Goal: Transaction & Acquisition: Purchase product/service

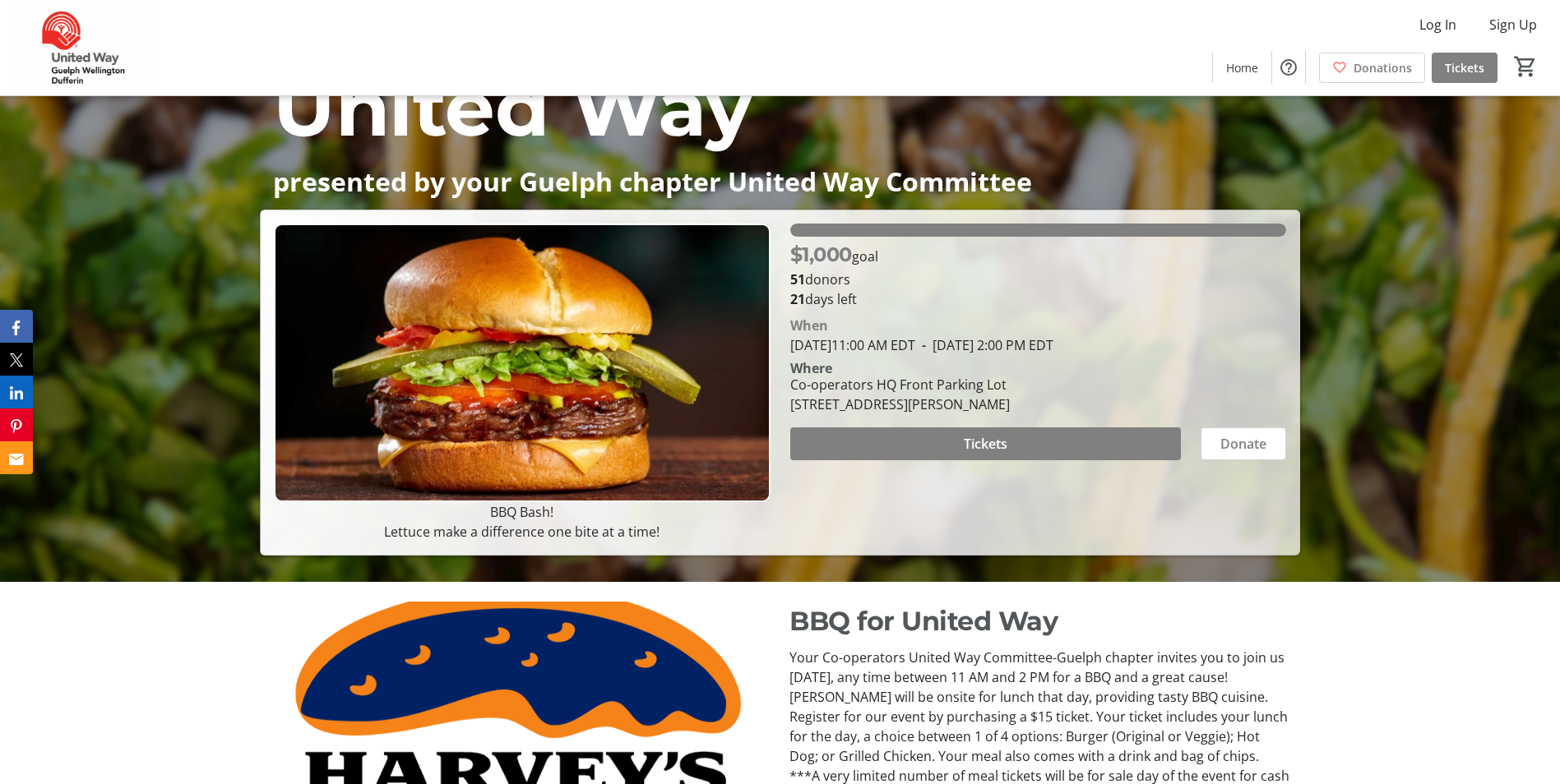
scroll to position [164, 0]
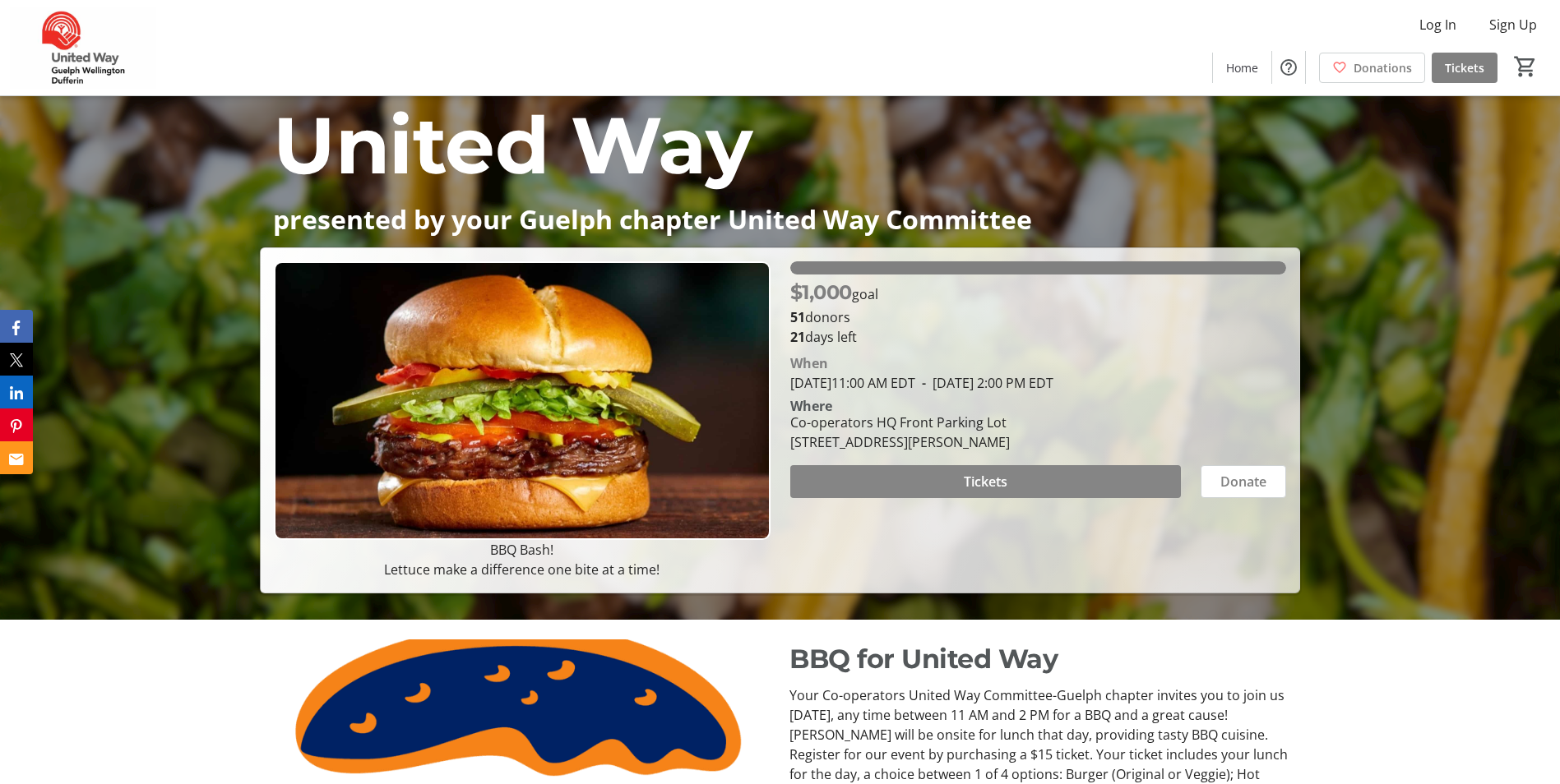
click at [974, 473] on span "Tickets" at bounding box center [985, 482] width 43 height 20
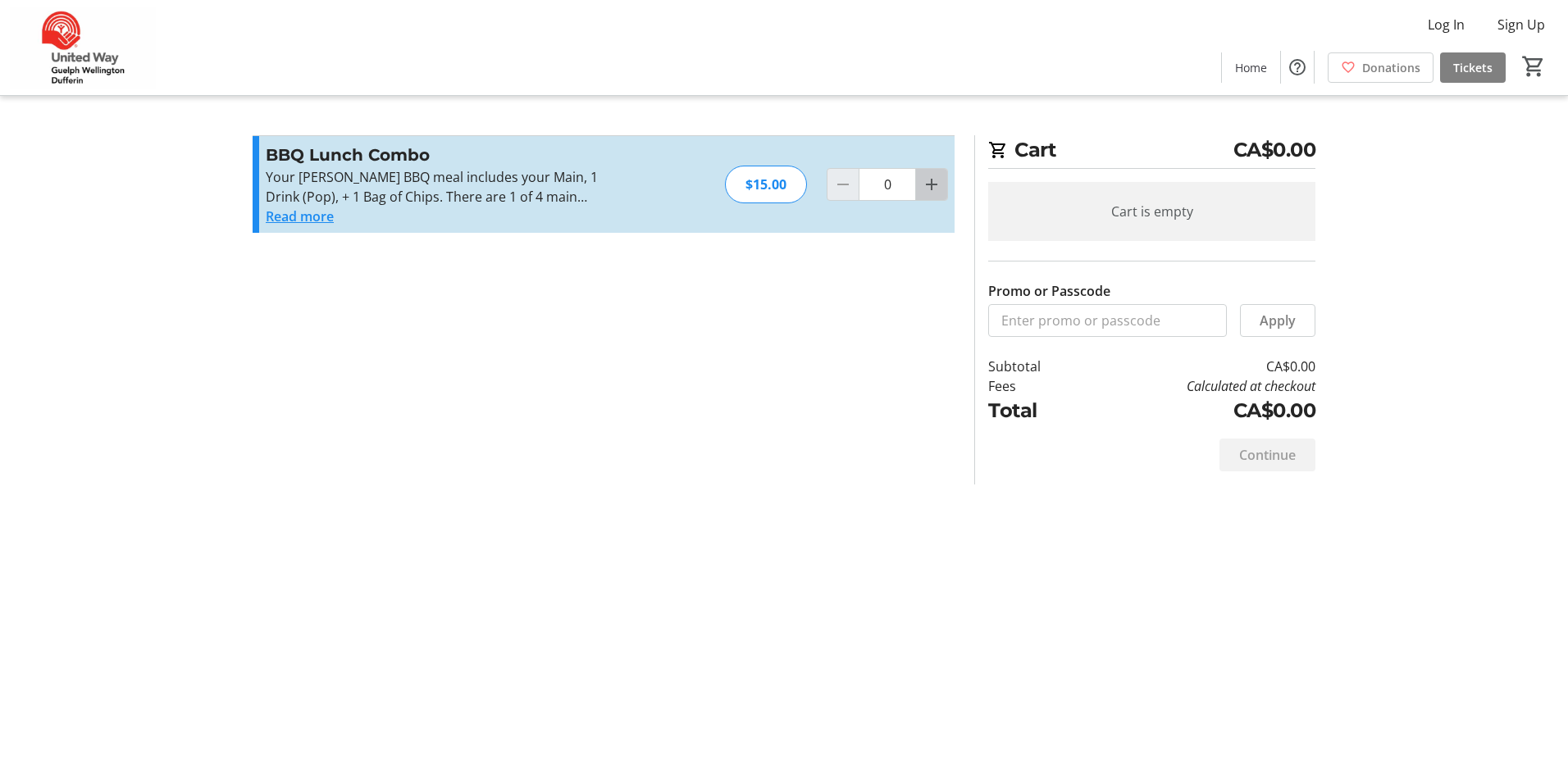
click at [931, 188] on mat-icon "Increment by one" at bounding box center [932, 184] width 19 height 19
type input "1"
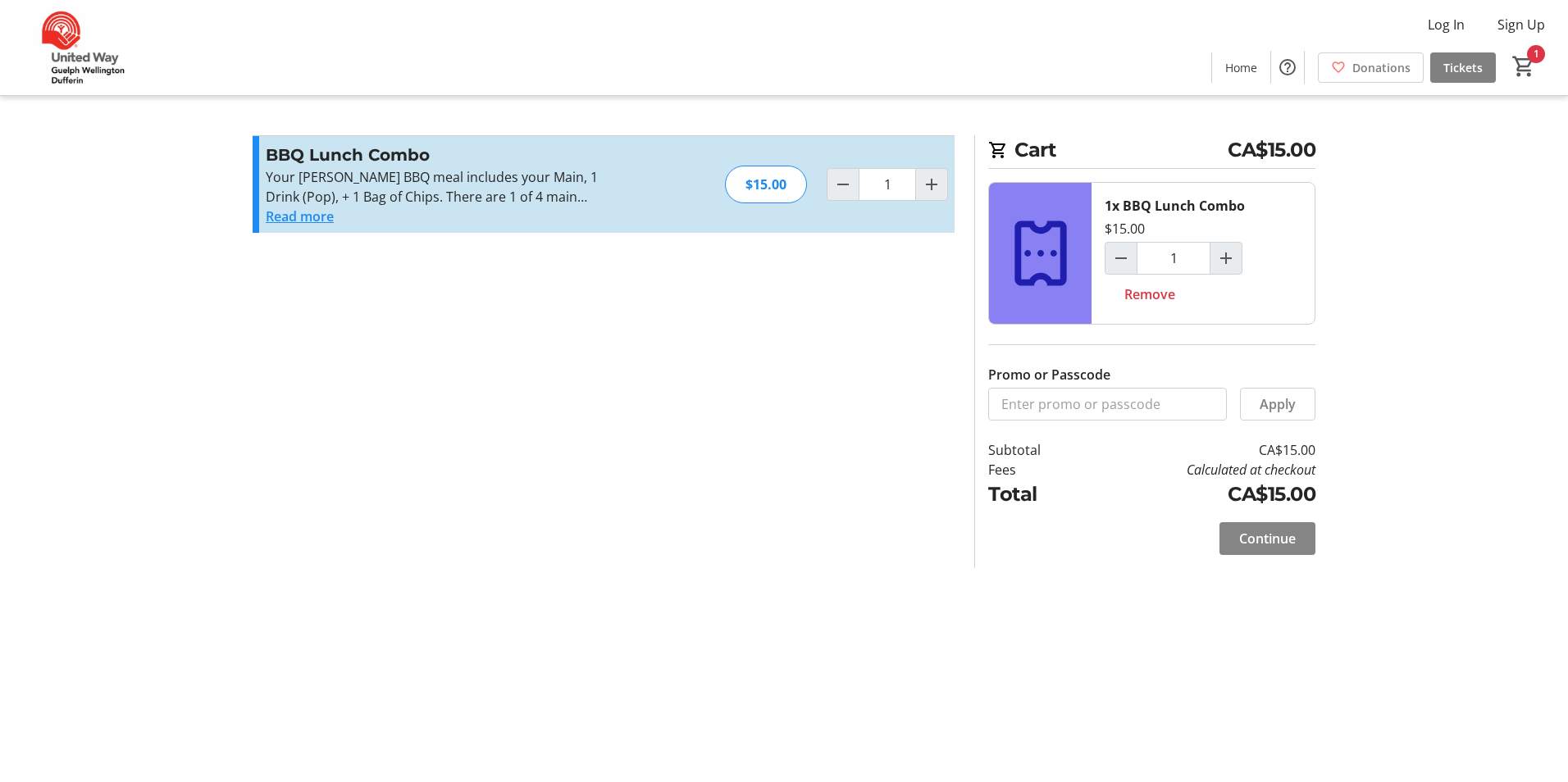
click at [1293, 537] on span "Continue" at bounding box center [1268, 539] width 57 height 19
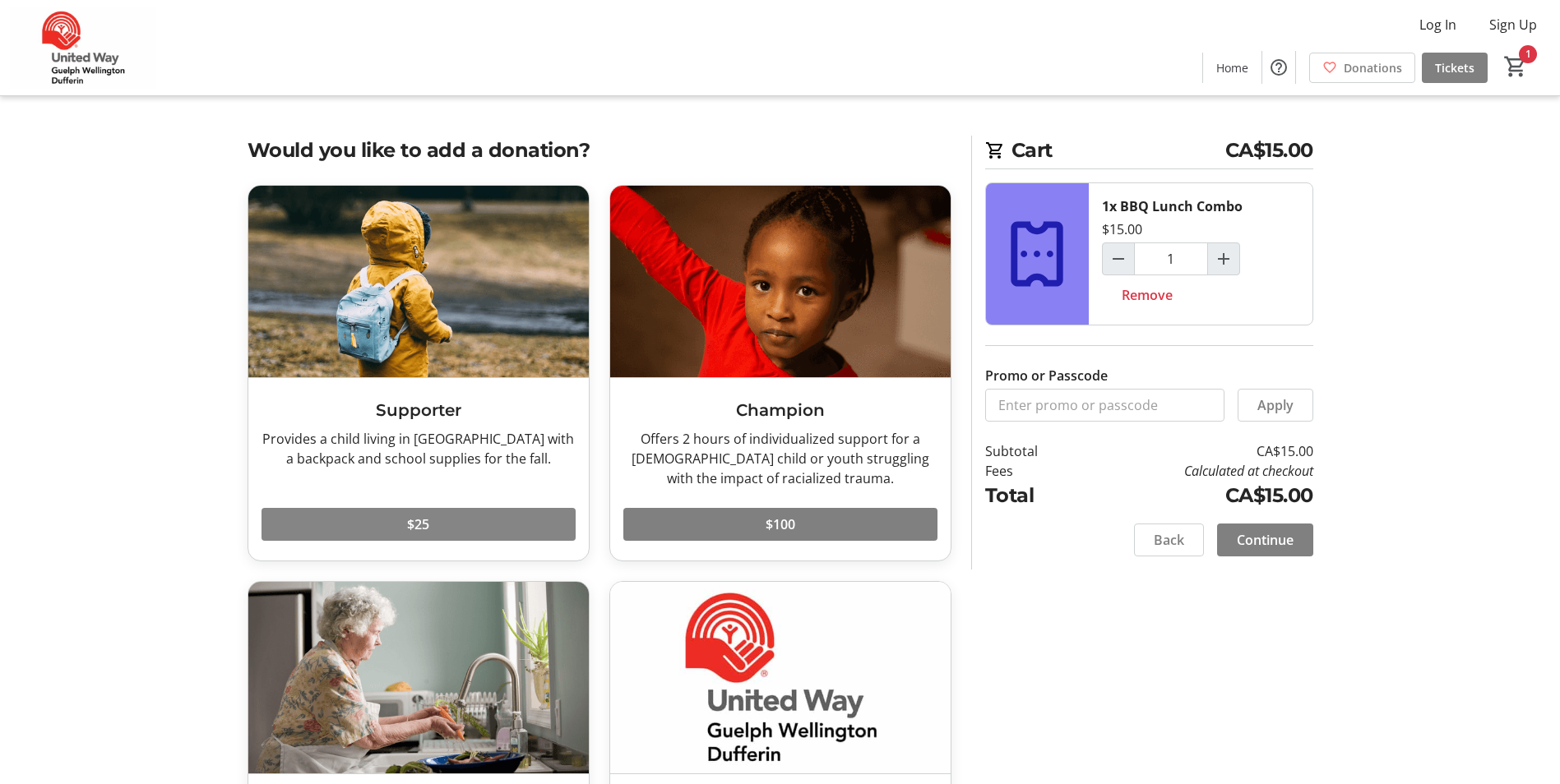
click at [548, 521] on span at bounding box center [419, 524] width 314 height 39
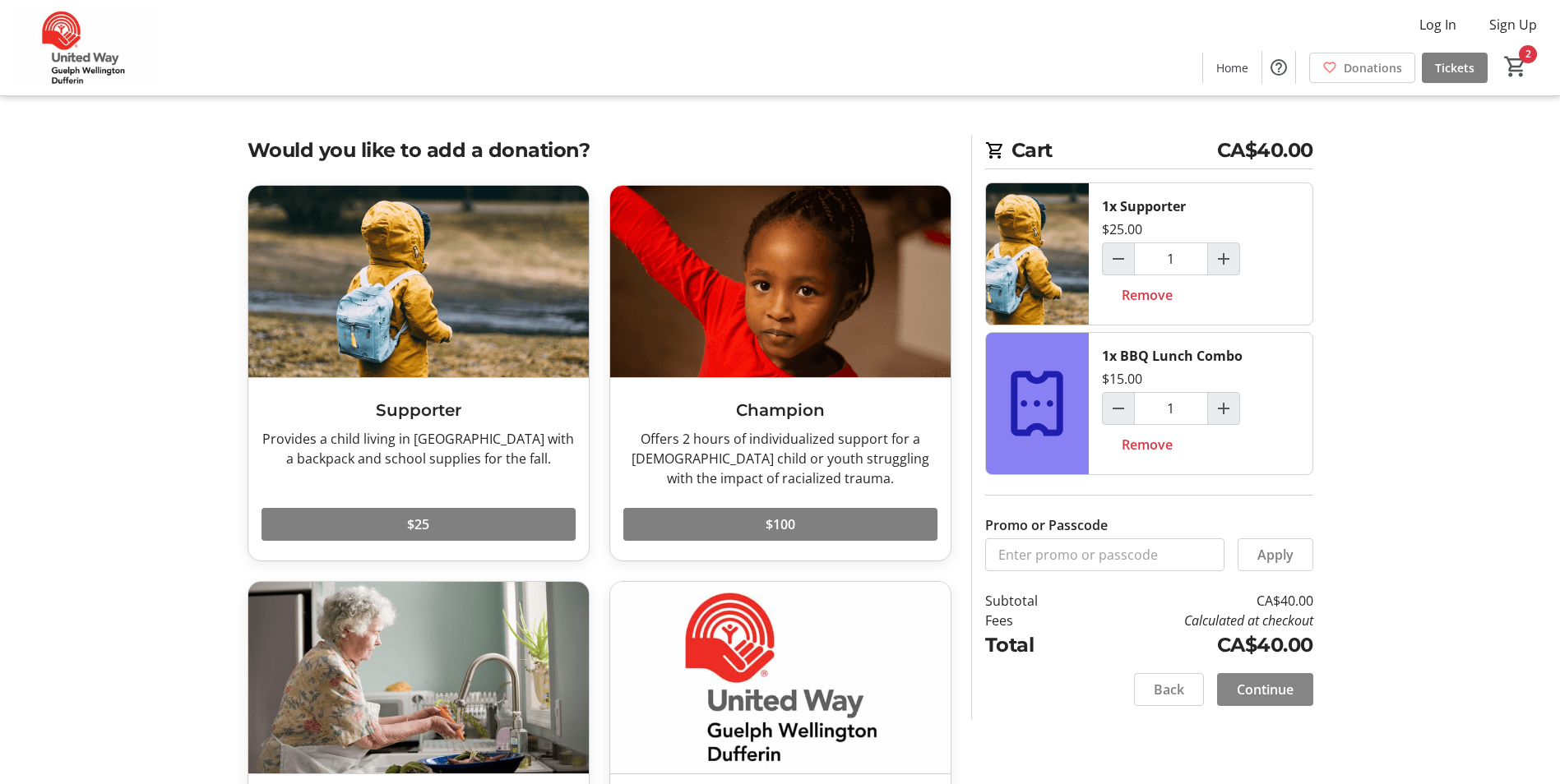
click at [1240, 688] on span "Continue" at bounding box center [1265, 690] width 57 height 20
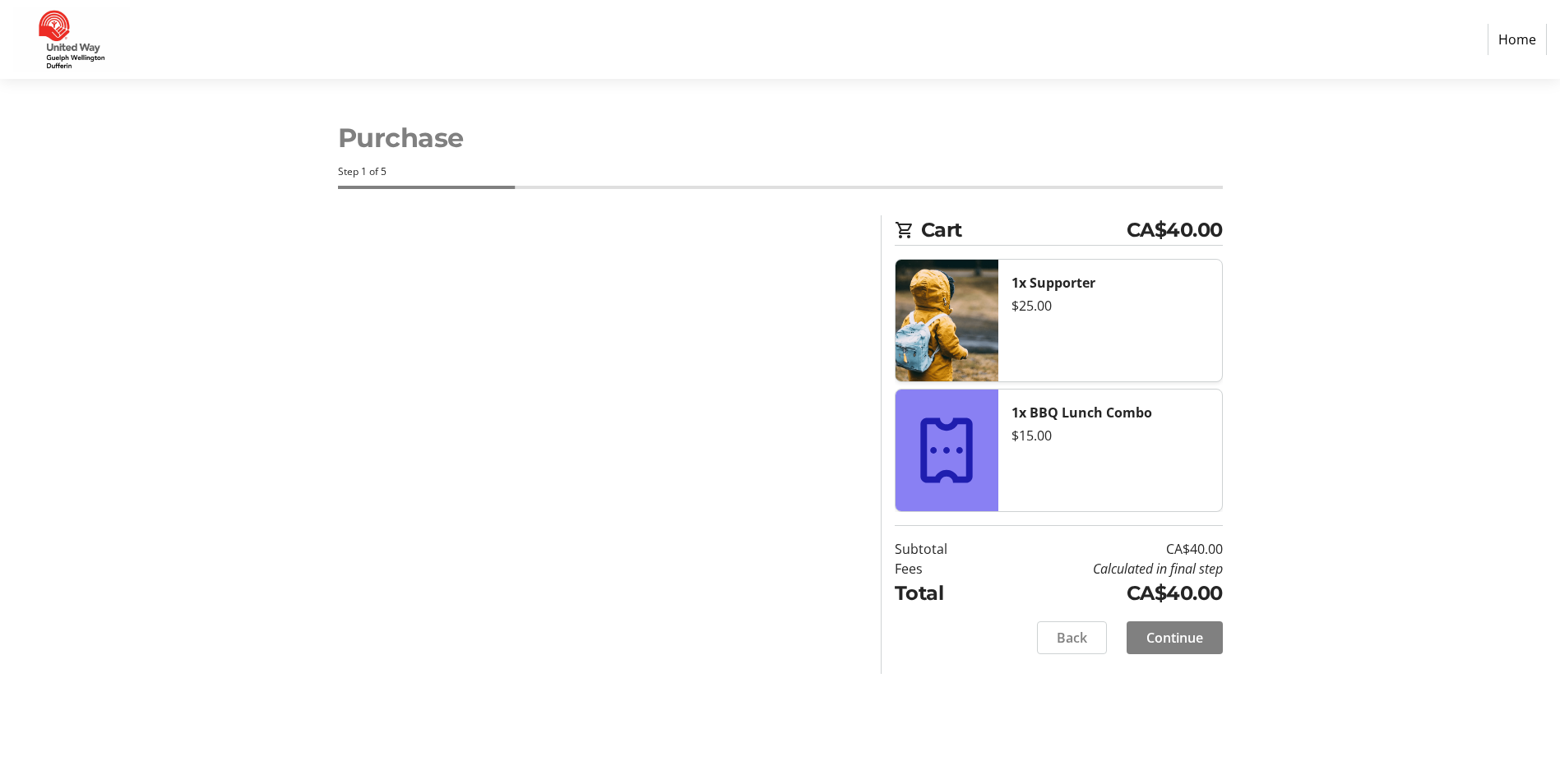
select select "CA"
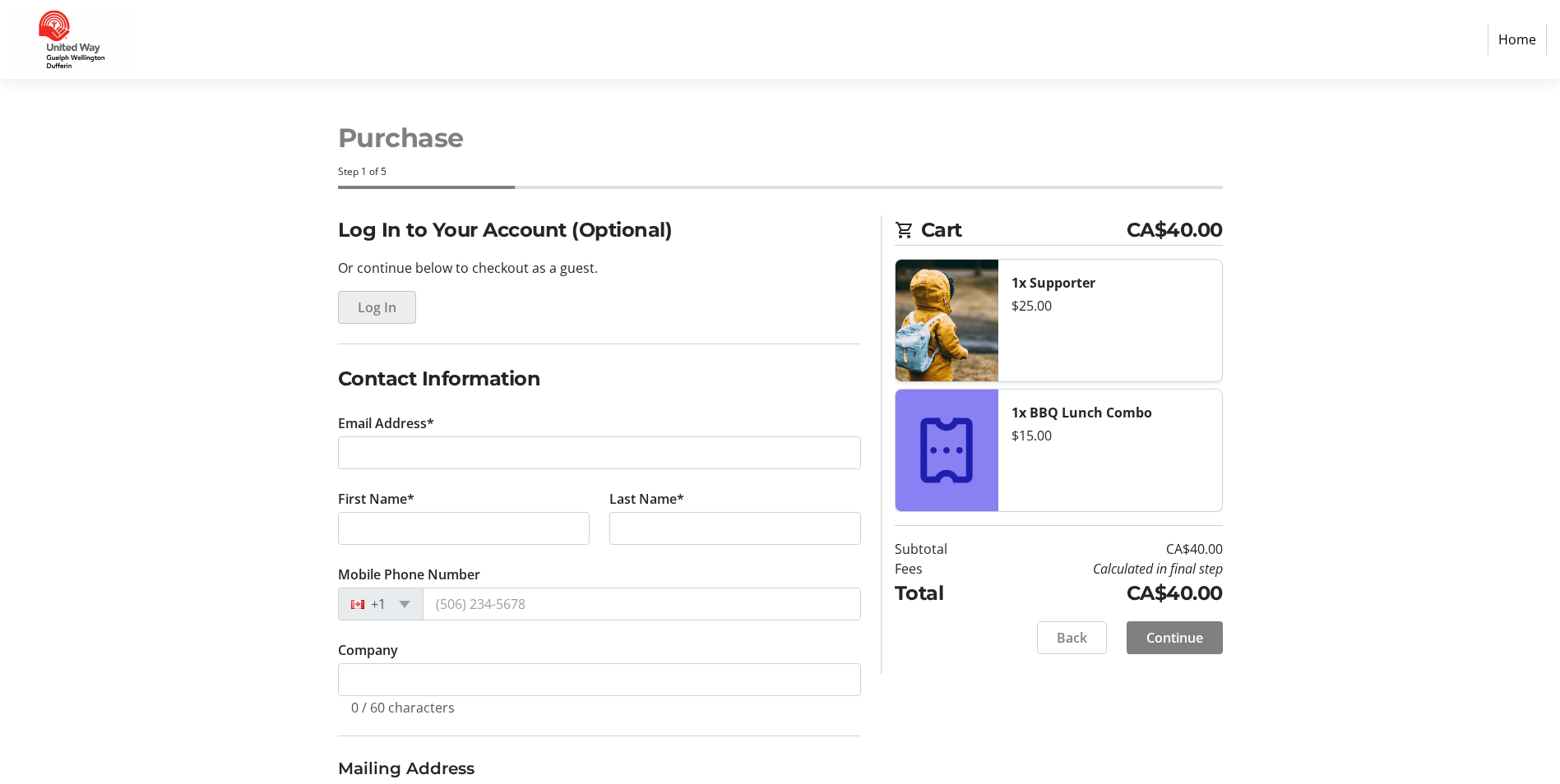
click at [396, 313] on span "Log In" at bounding box center [377, 308] width 39 height 20
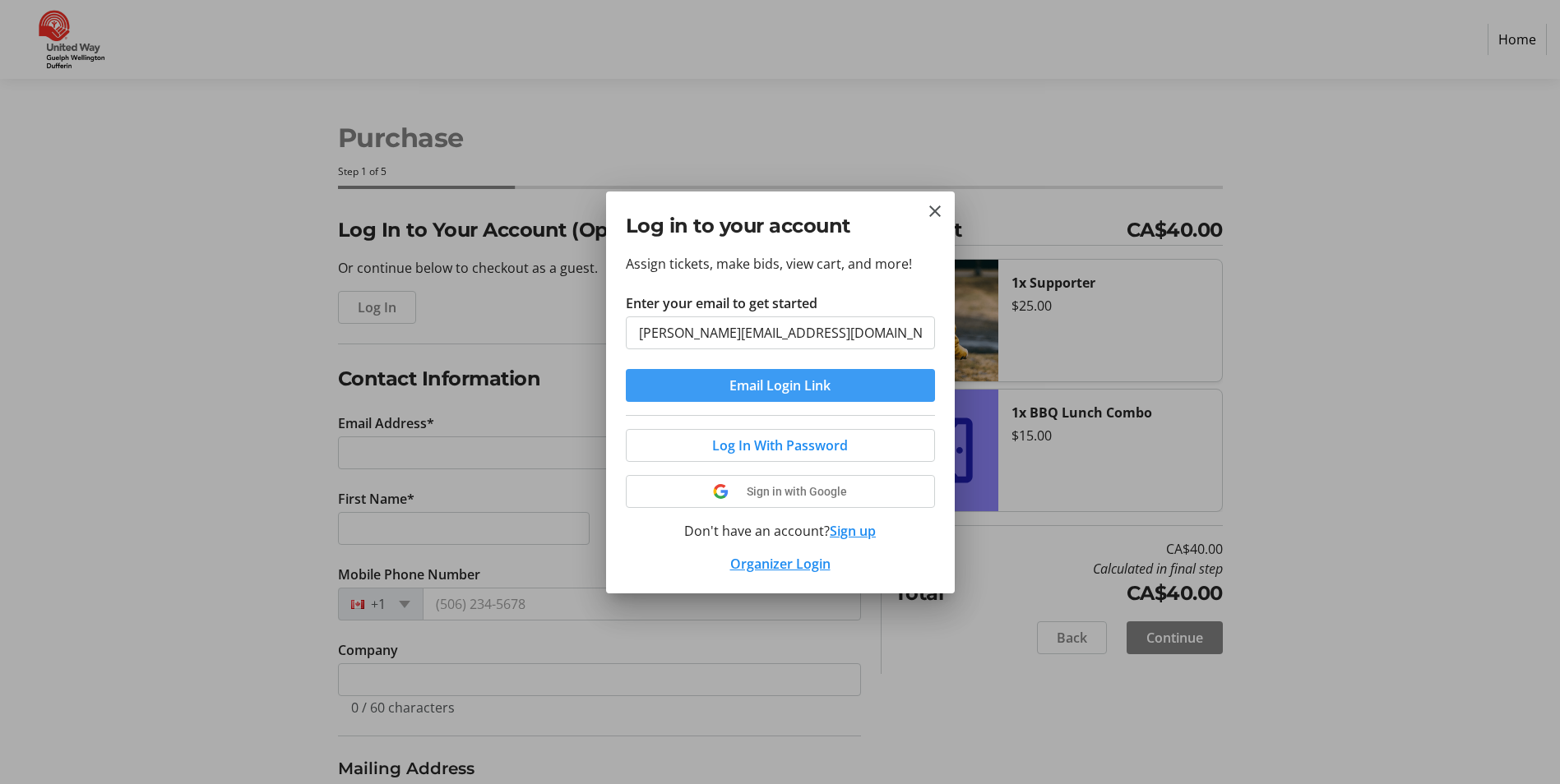
click at [752, 380] on span "Email Login Link" at bounding box center [780, 386] width 101 height 20
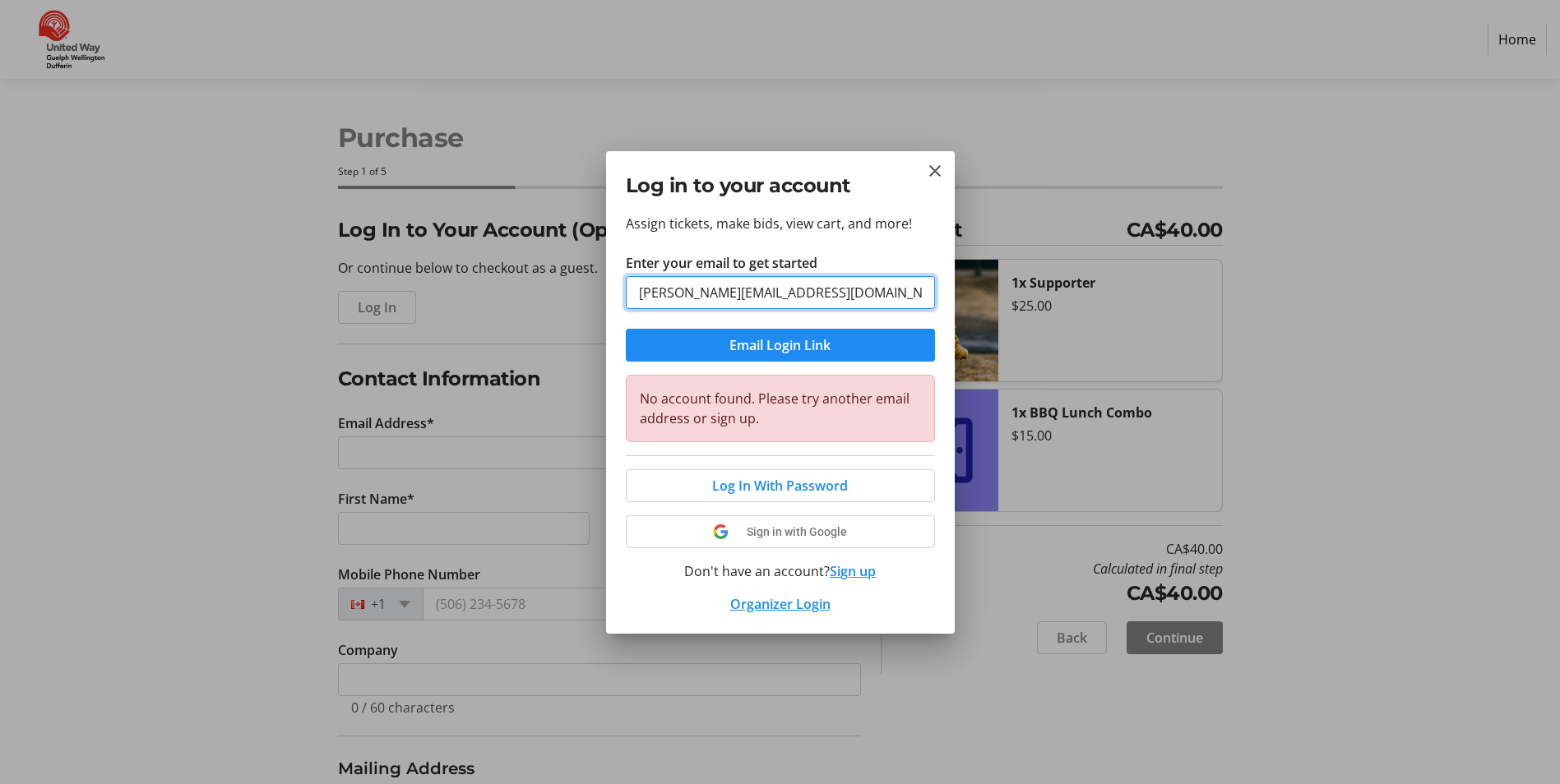
click at [731, 299] on input "[PERSON_NAME][EMAIL_ADDRESS][DOMAIN_NAME]" at bounding box center [780, 292] width 310 height 33
drag, startPoint x: 729, startPoint y: 298, endPoint x: 618, endPoint y: 279, distance: 112.6
click at [618, 279] on div "Assign tickets, make bids, view cart, and more! Enter your email to get started…" at bounding box center [780, 424] width 349 height 420
click at [737, 295] on input "[PERSON_NAME][EMAIL_ADDRESS][DOMAIN_NAME]" at bounding box center [780, 292] width 310 height 33
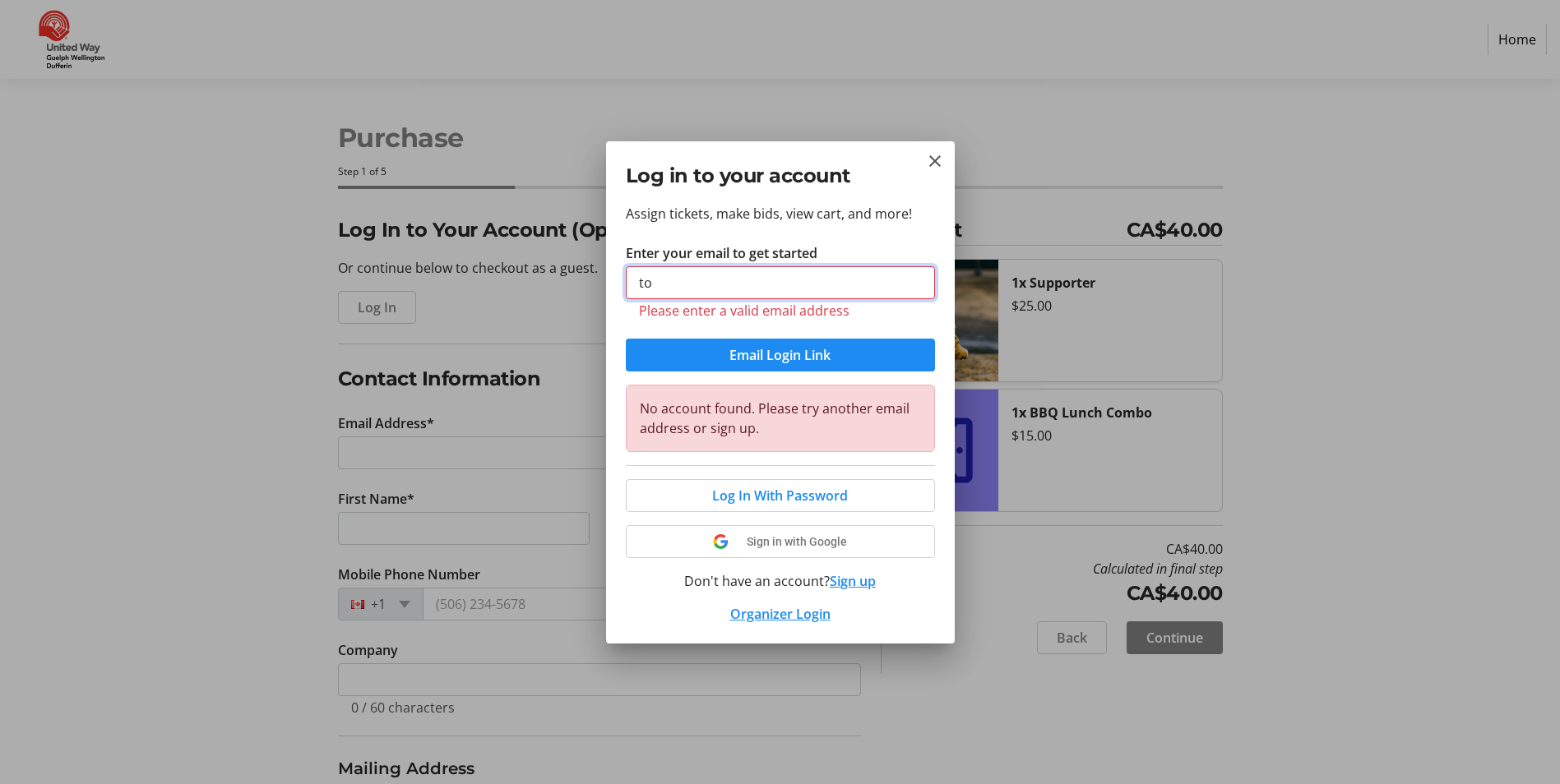
type input "t"
click at [814, 284] on input "[PERSON_NAME]" at bounding box center [780, 282] width 310 height 33
type input "t"
click at [939, 159] on mat-icon "Close" at bounding box center [935, 161] width 20 height 20
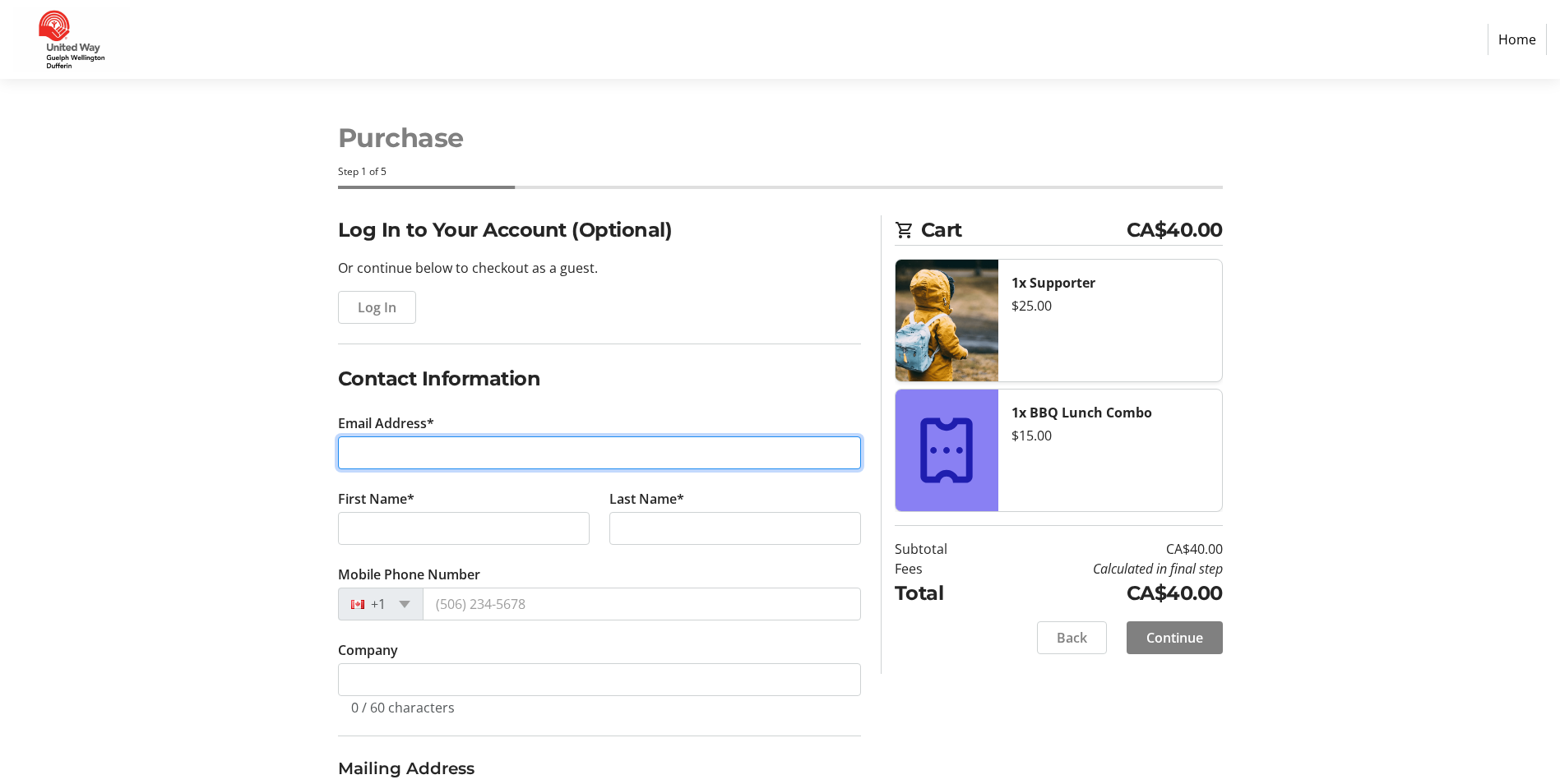
click at [465, 468] on input "Email Address*" at bounding box center [600, 452] width 524 height 33
type input "[EMAIL_ADDRESS][DOMAIN_NAME]"
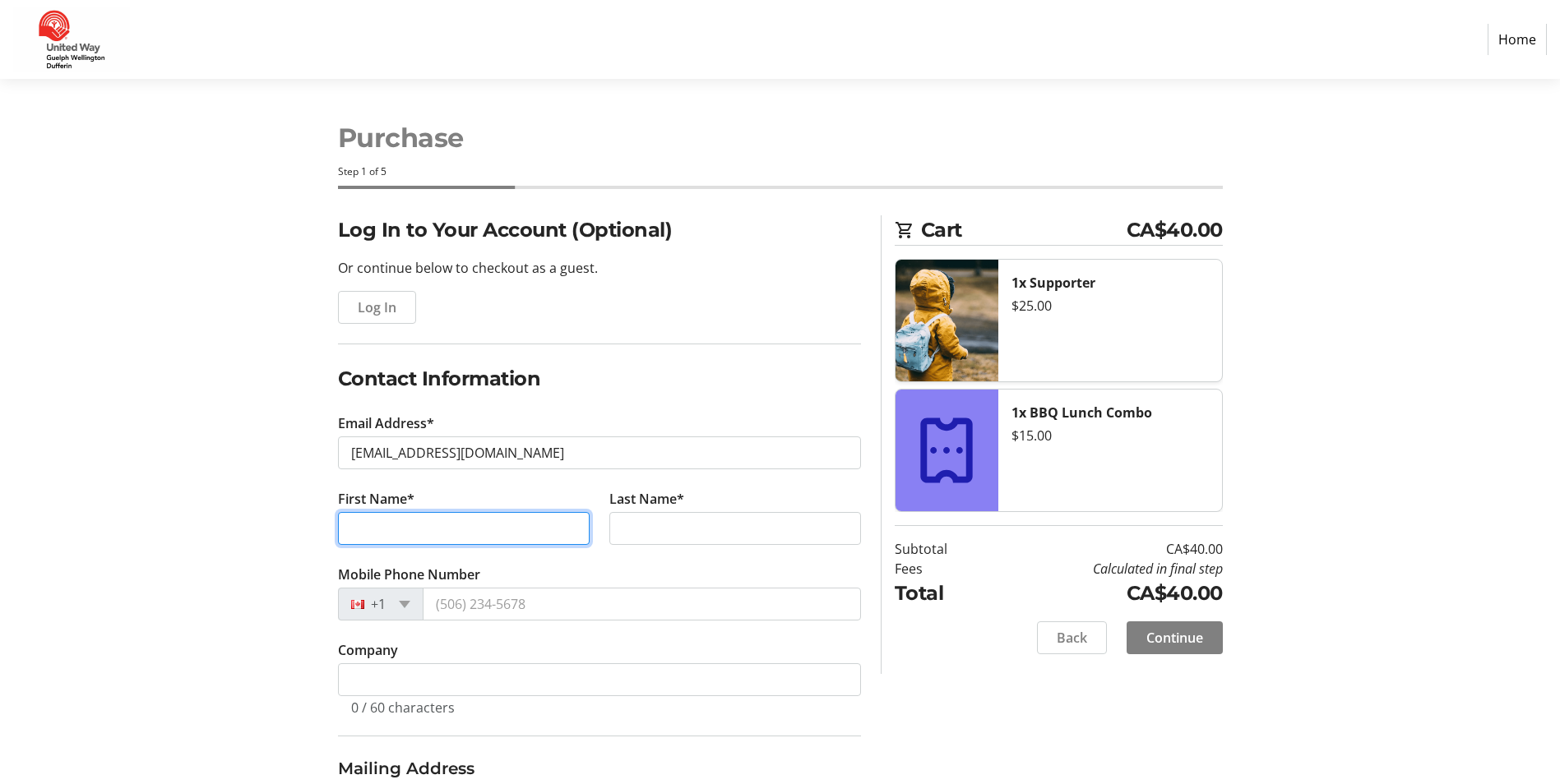
type input "[PERSON_NAME]"
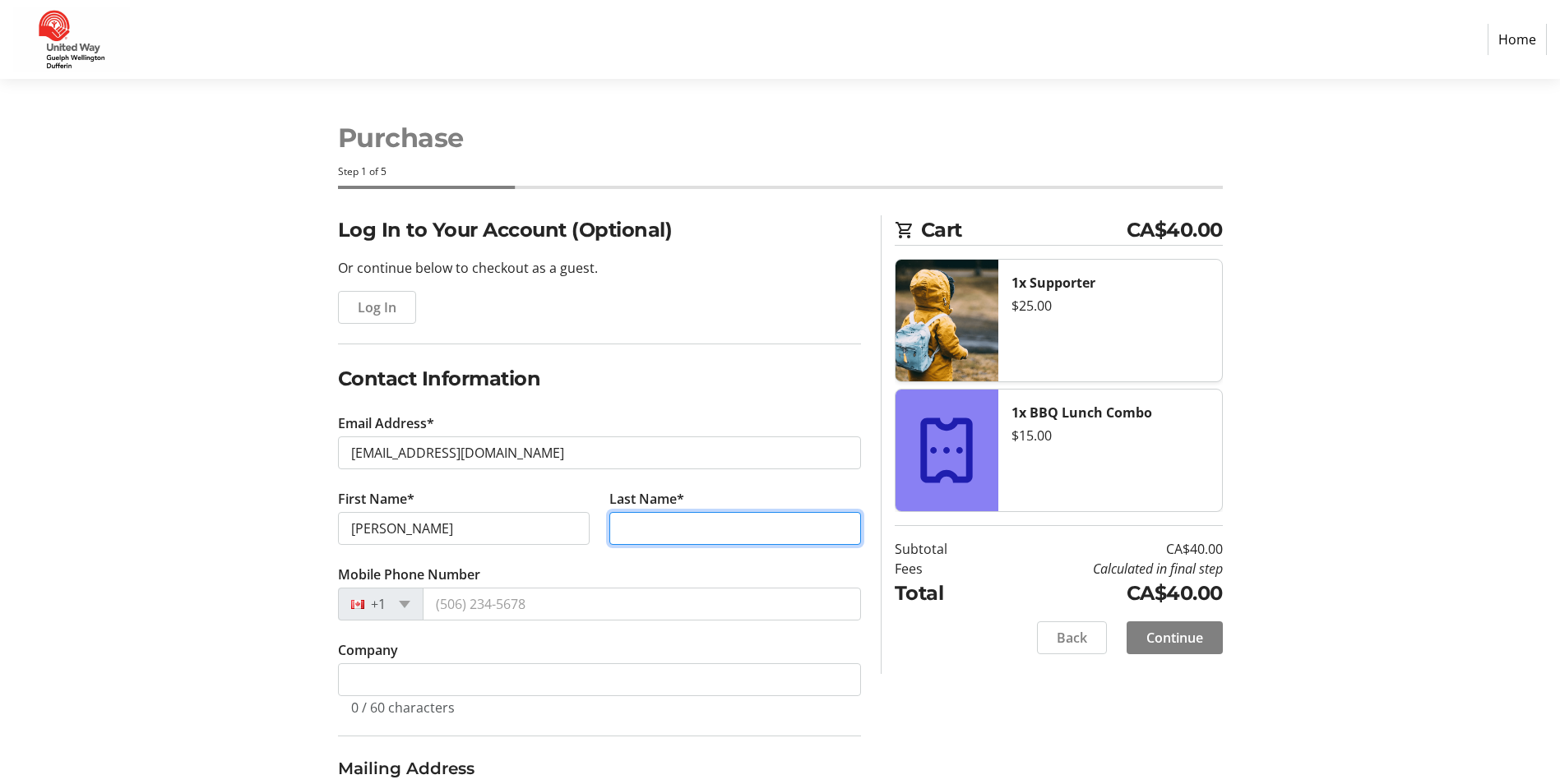
type input "Mutimura"
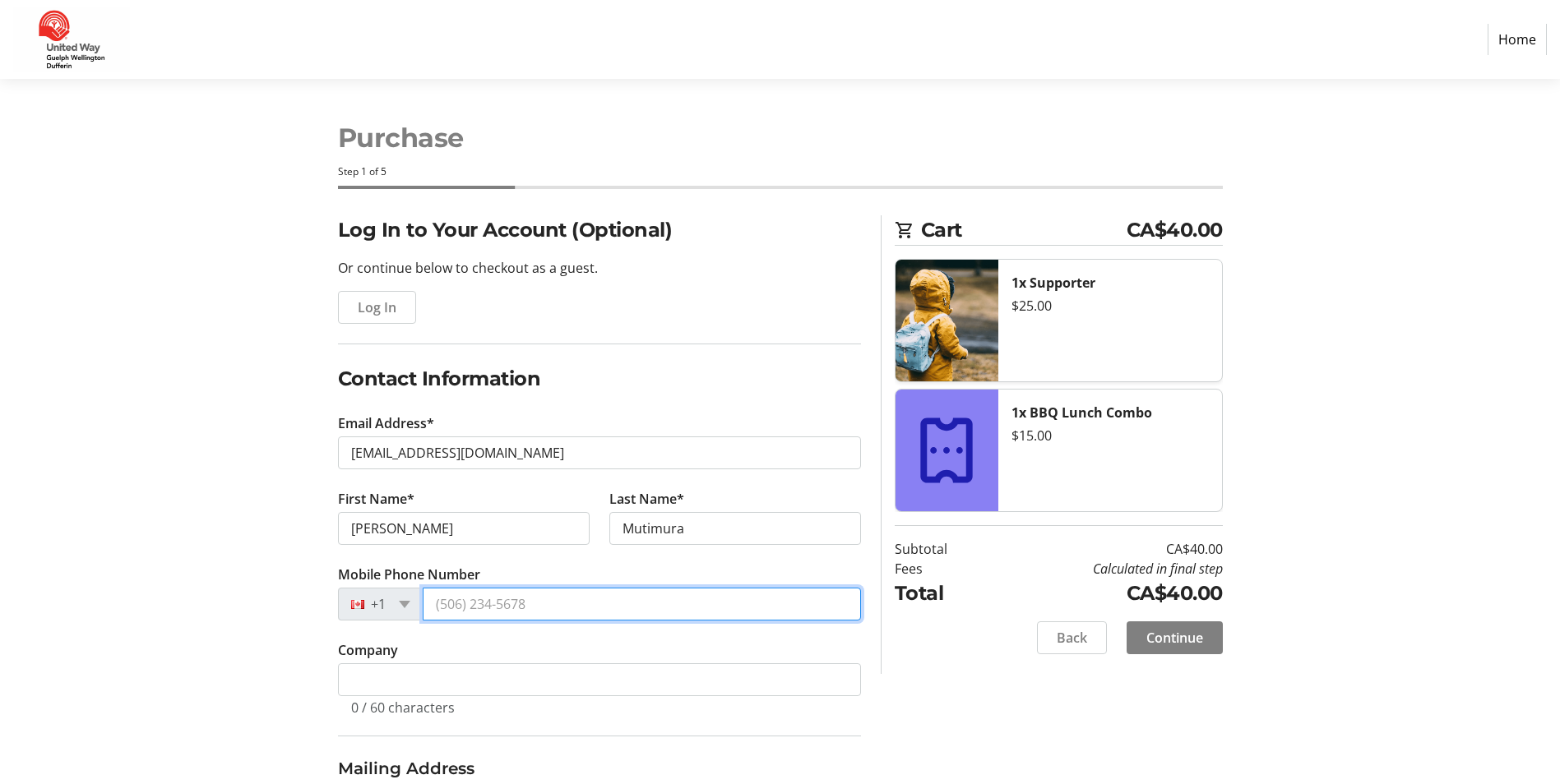
type input "[PHONE_NUMBER]"
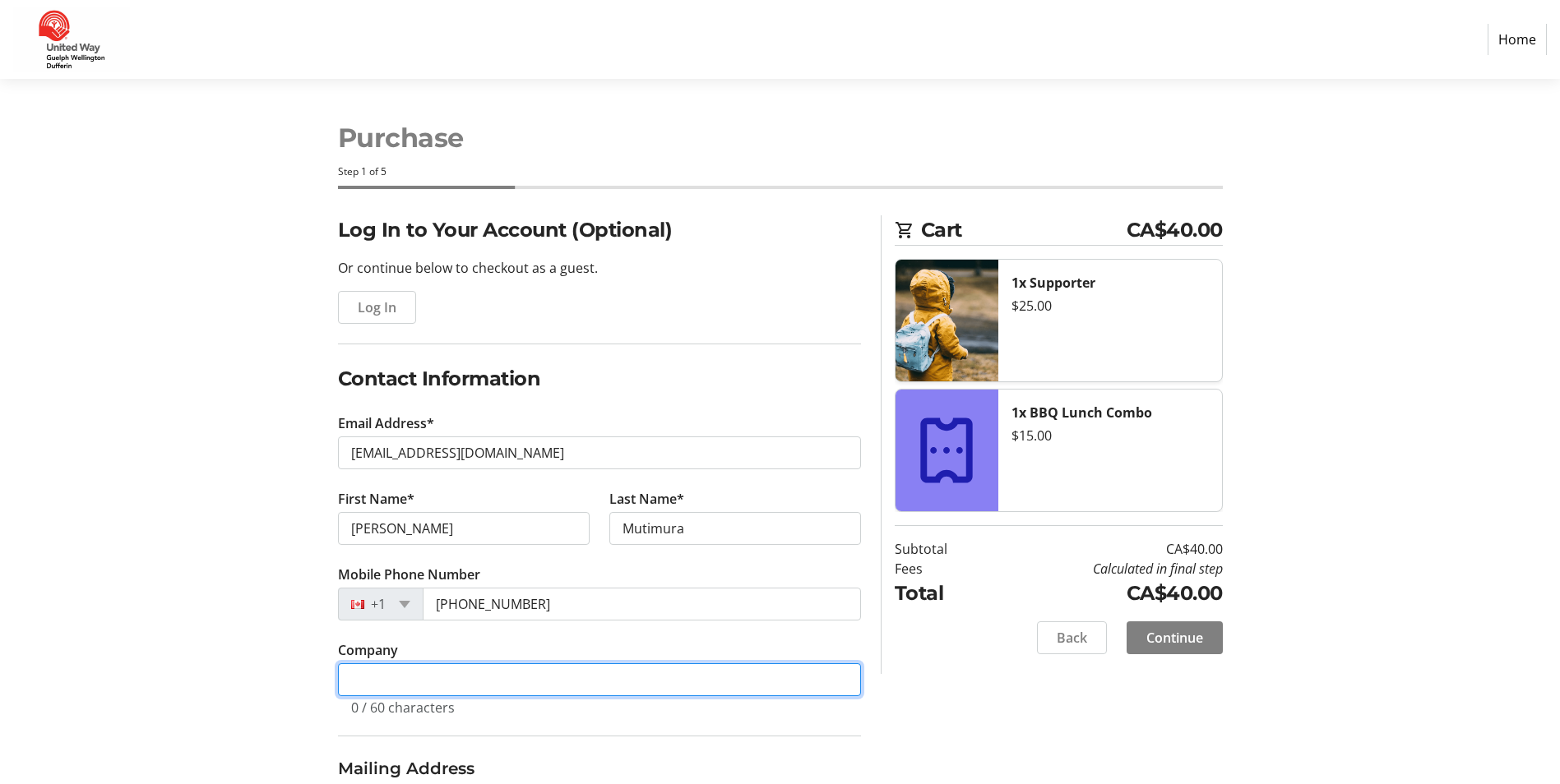
type input "Cooperators"
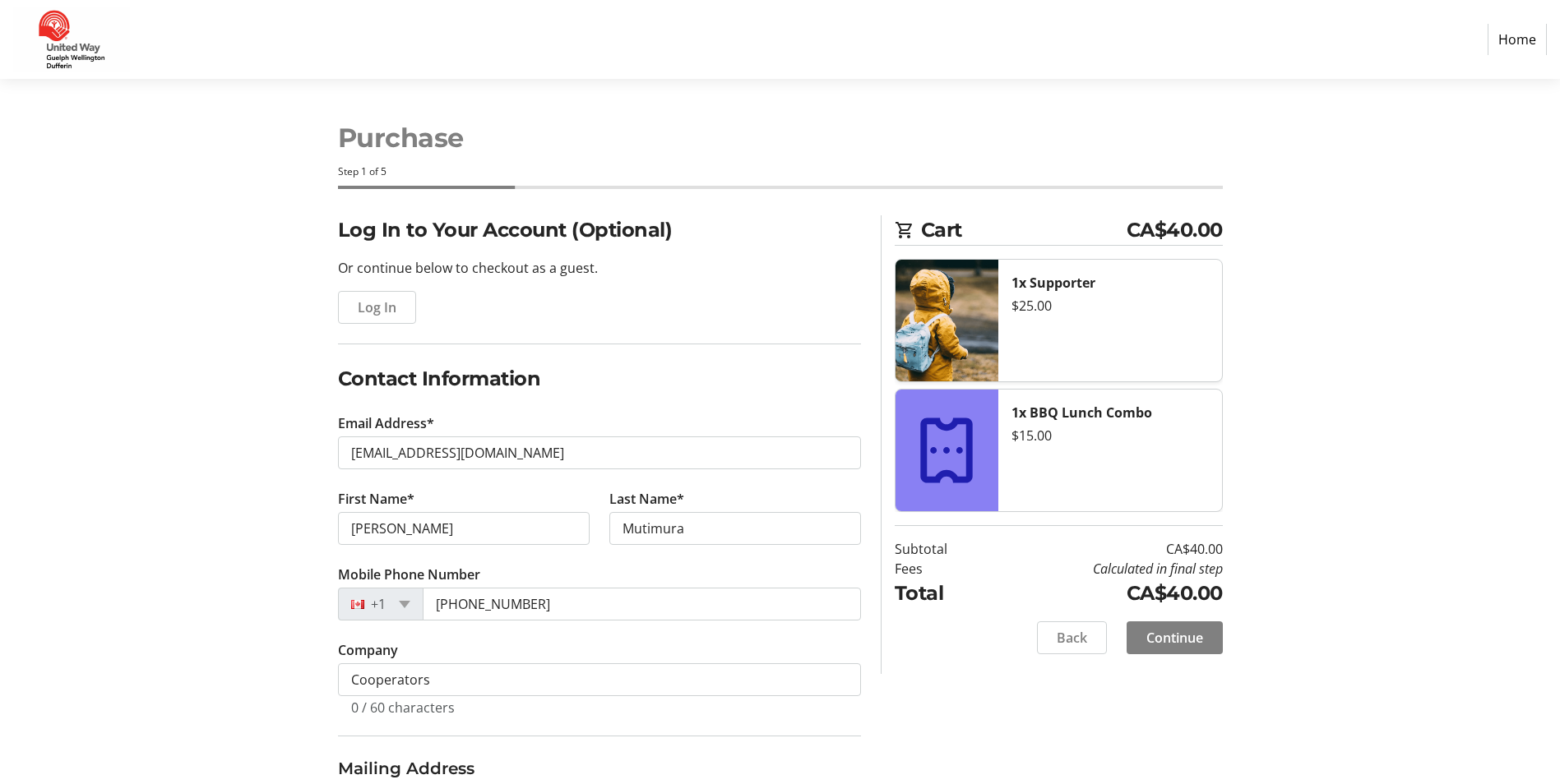
type input "[STREET_ADDRESS]"
type input "Guelph"
select select "ON"
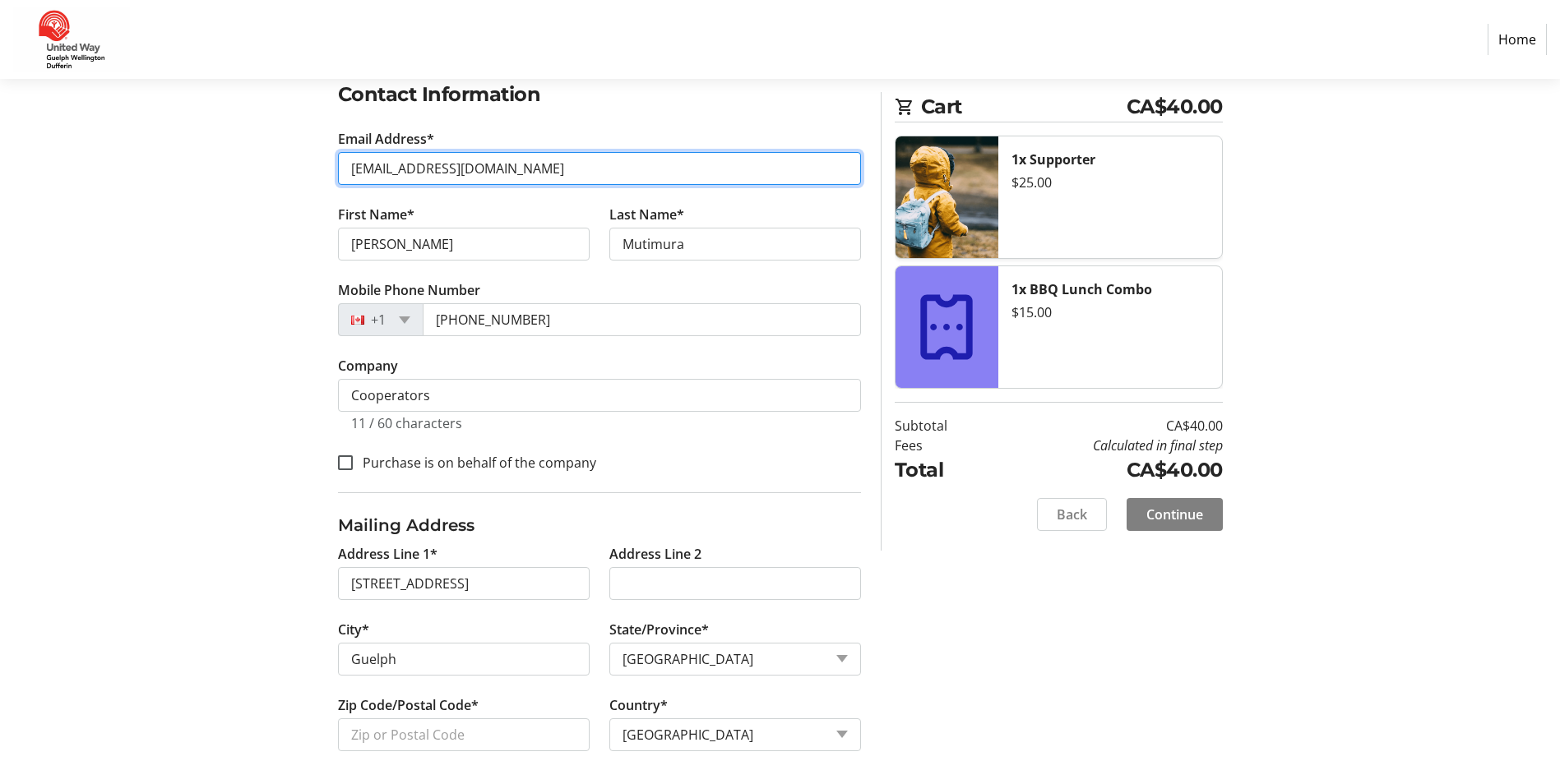
scroll to position [291, 0]
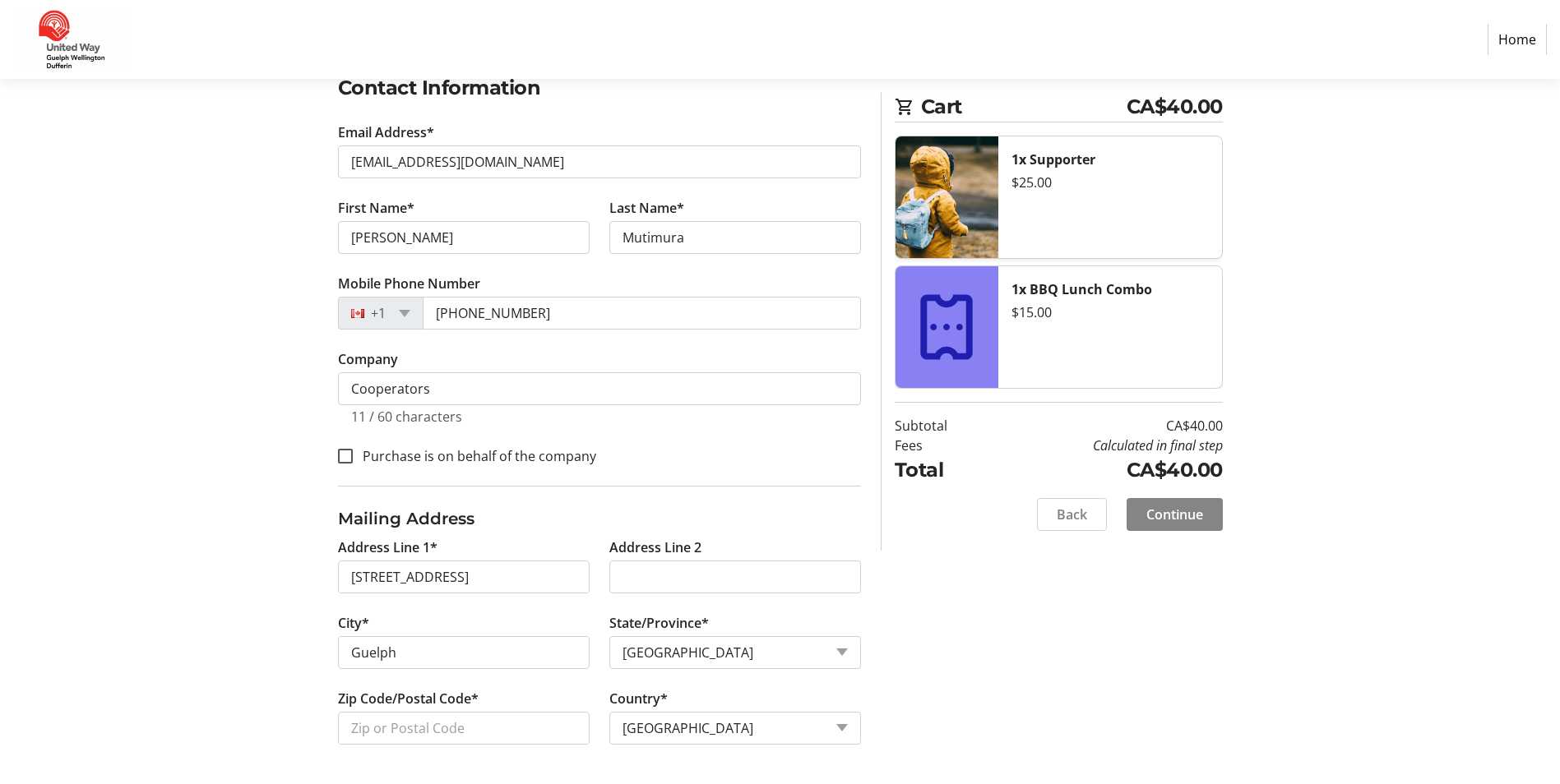
click at [1168, 515] on span "Continue" at bounding box center [1175, 514] width 57 height 20
click at [473, 726] on input "Zip Code/Postal Code*" at bounding box center [464, 728] width 252 height 33
click at [400, 720] on input "Zip Code/Postal Code*" at bounding box center [464, 728] width 252 height 33
paste input "N1C OA4"
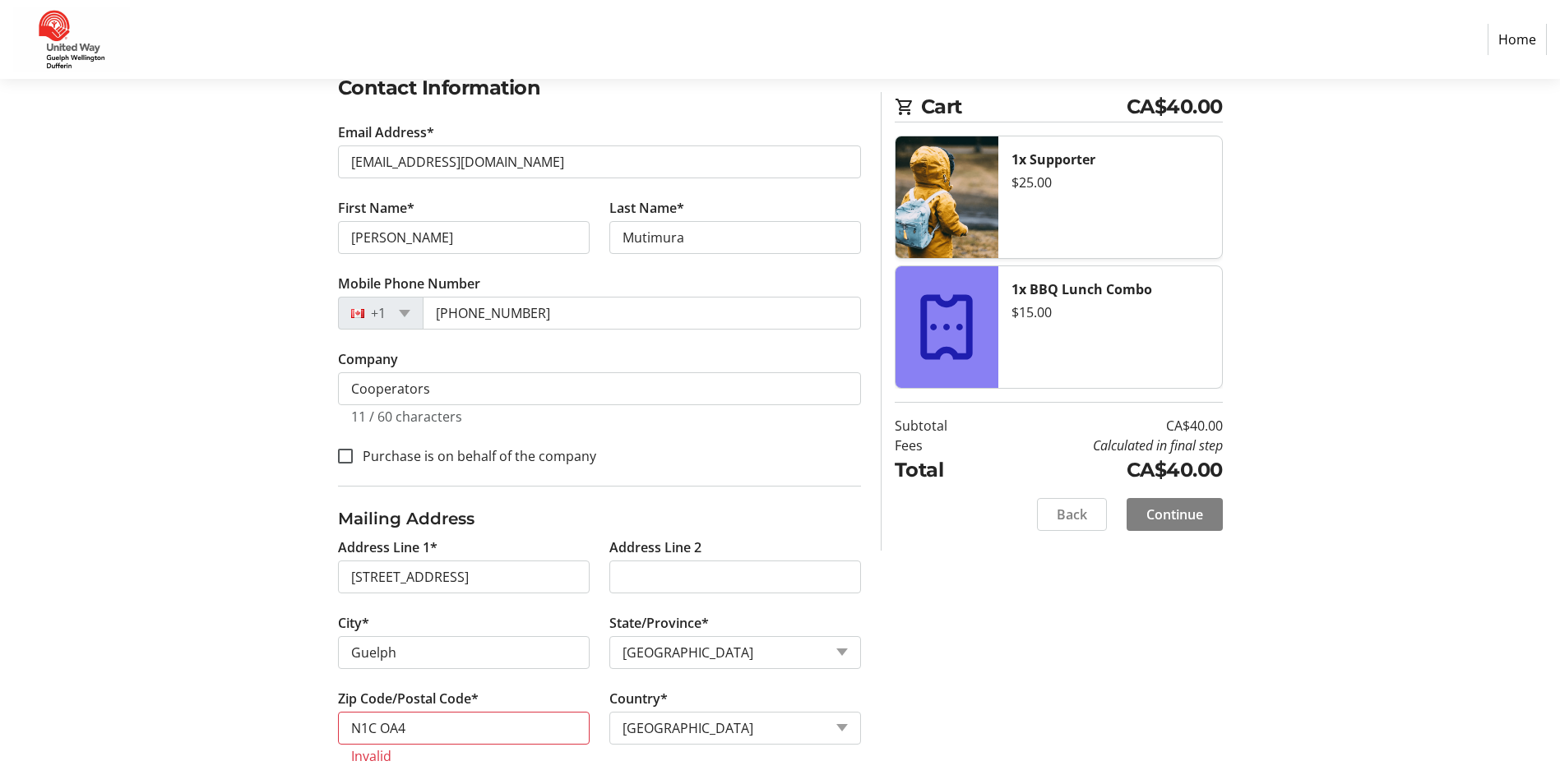
click at [961, 667] on div "Log In to Your Account (Optional) Or continue below to checkout as a guest. Log…" at bounding box center [781, 365] width 1086 height 880
click at [382, 728] on input "N1C OA4" at bounding box center [464, 728] width 252 height 33
click at [901, 681] on div "Log In to Your Account (Optional) Or continue below to checkout as a guest. Log…" at bounding box center [781, 365] width 1086 height 880
click at [464, 766] on tr-form-field "Zip Code/Postal Code* N1COA4 Invalid" at bounding box center [464, 737] width 272 height 96
click at [343, 726] on input "N1COA4" at bounding box center [464, 728] width 252 height 33
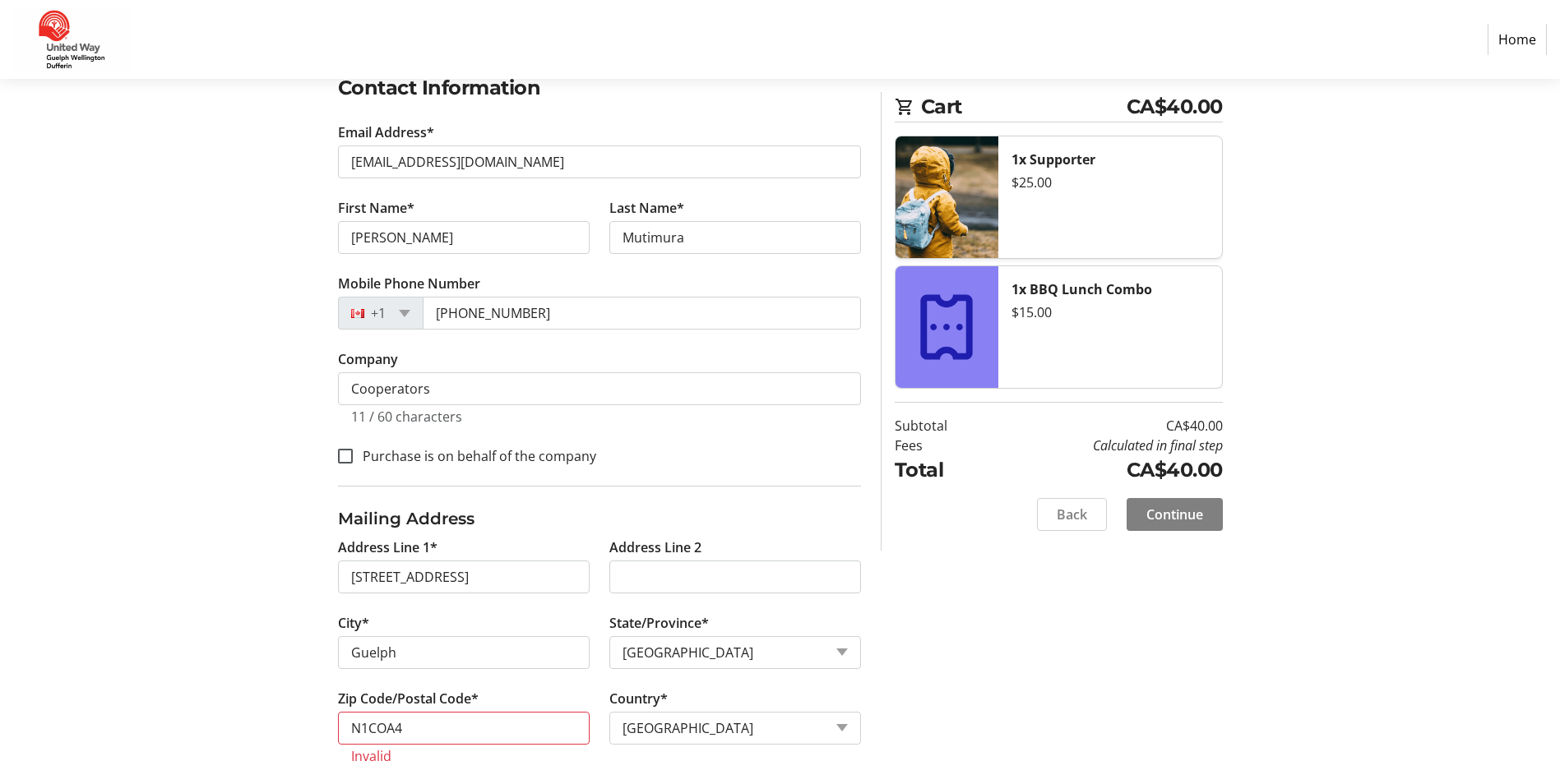
click at [434, 757] on tr-error "Invalid" at bounding box center [464, 757] width 225 height 17
click at [375, 725] on input "N1COA4" at bounding box center [464, 728] width 252 height 33
click at [469, 764] on tr-form-field "Zip Code/Postal Code* N1C OA4 Invalid" at bounding box center [464, 737] width 272 height 96
drag, startPoint x: 428, startPoint y: 721, endPoint x: 272, endPoint y: 732, distance: 156.4
click at [272, 732] on div "Log In to Your Account (Optional) Or continue below to checkout as a guest. Log…" at bounding box center [781, 365] width 1086 height 880
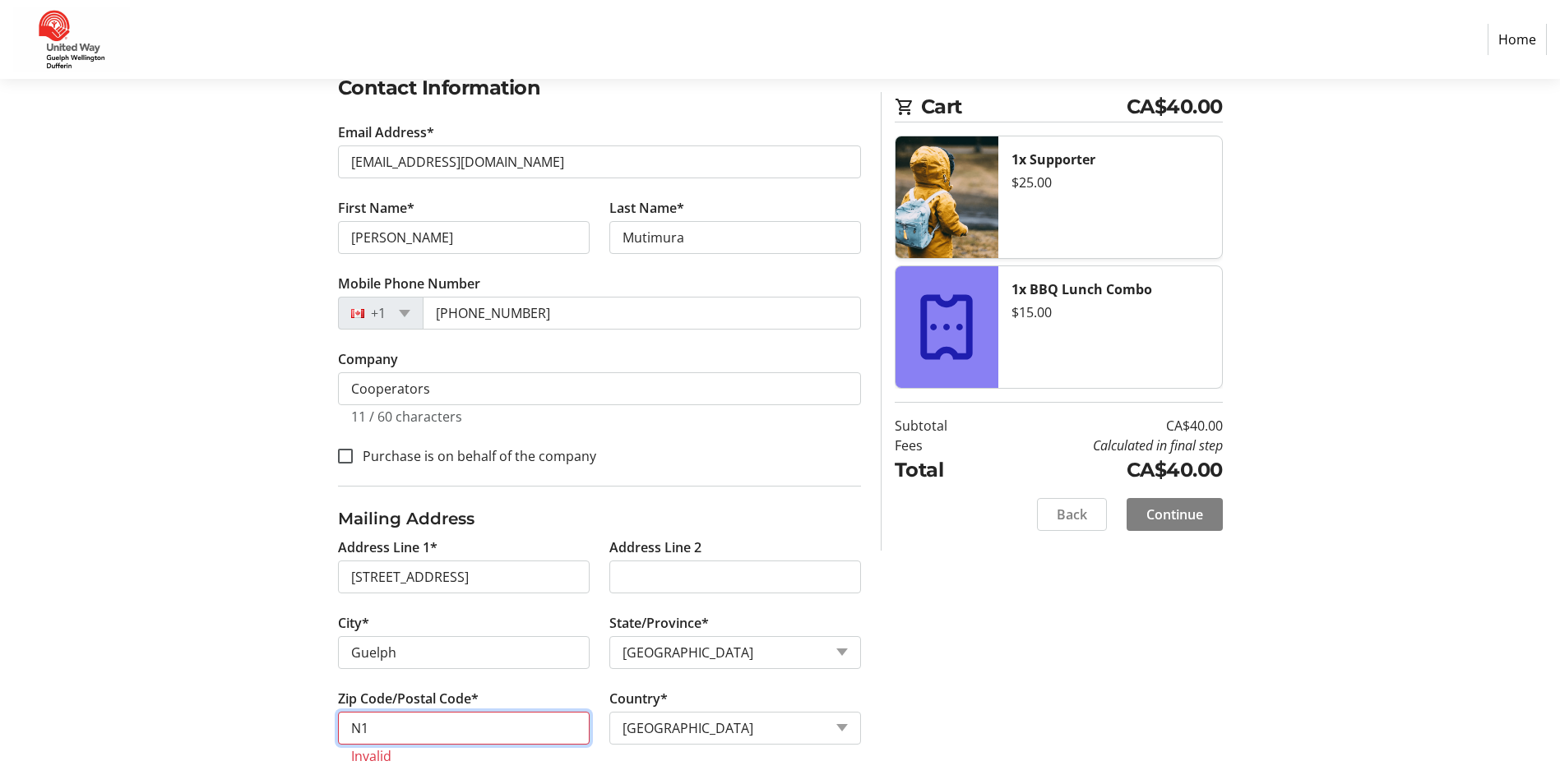
type input "N"
click at [272, 732] on div "Log In to Your Account (Optional) Or continue below to checkout as a guest. Log…" at bounding box center [781, 365] width 1086 height 880
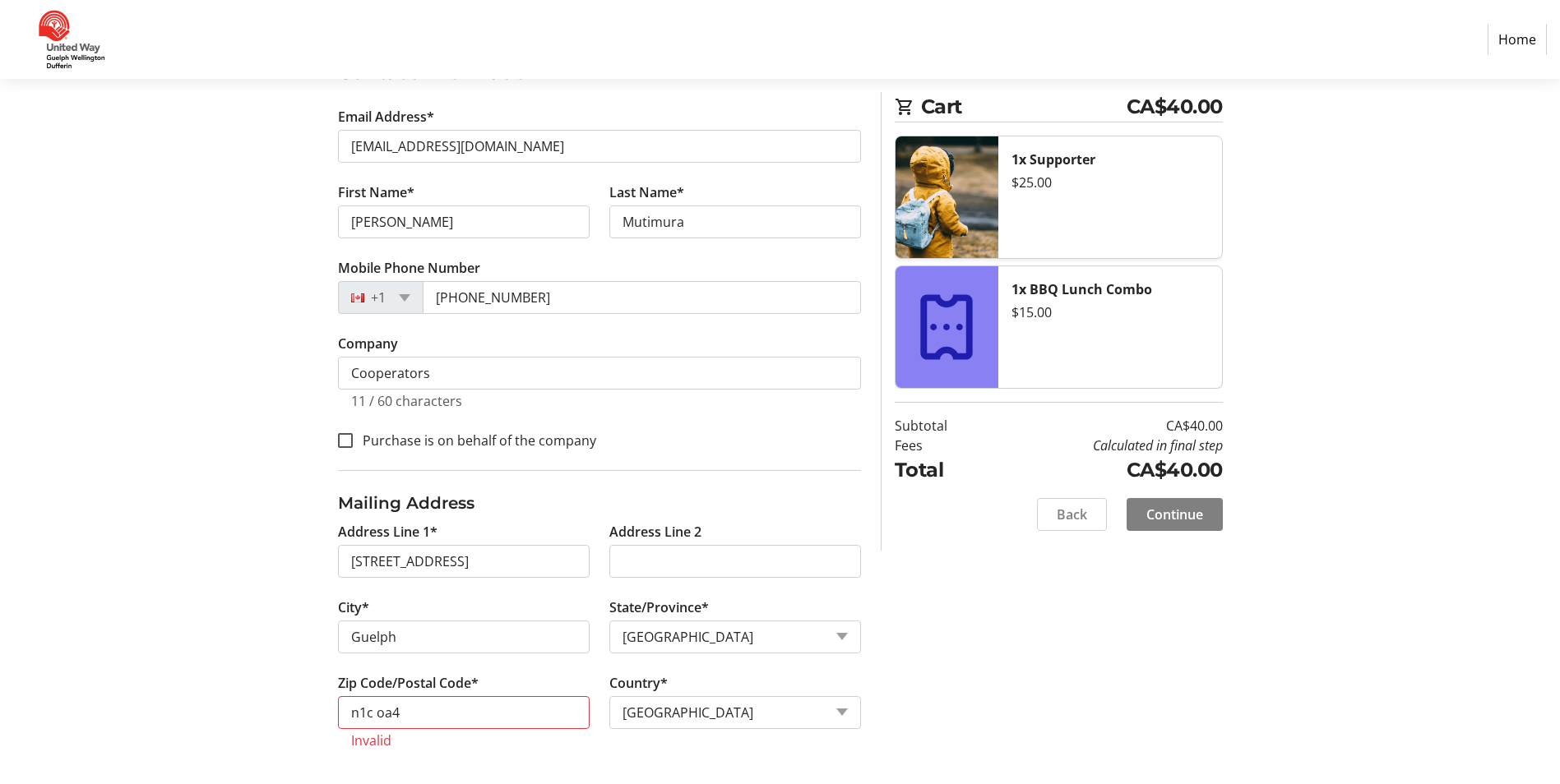
scroll to position [310, 0]
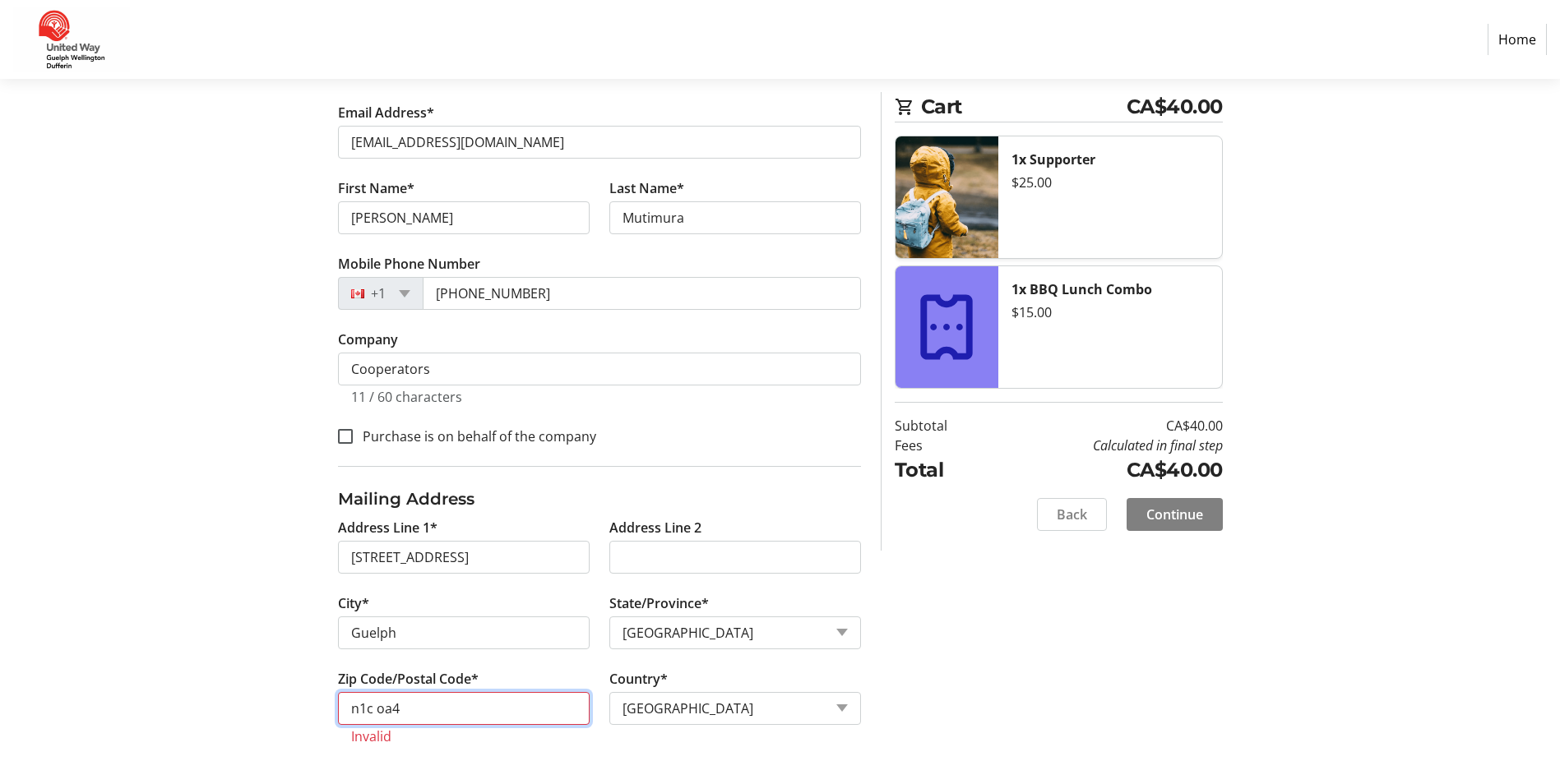
drag, startPoint x: 406, startPoint y: 706, endPoint x: 332, endPoint y: 705, distance: 74.0
click at [332, 705] on tr-form-field "Zip Code/Postal Code* n1c oa4 Invalid" at bounding box center [464, 717] width 272 height 96
type input "N"
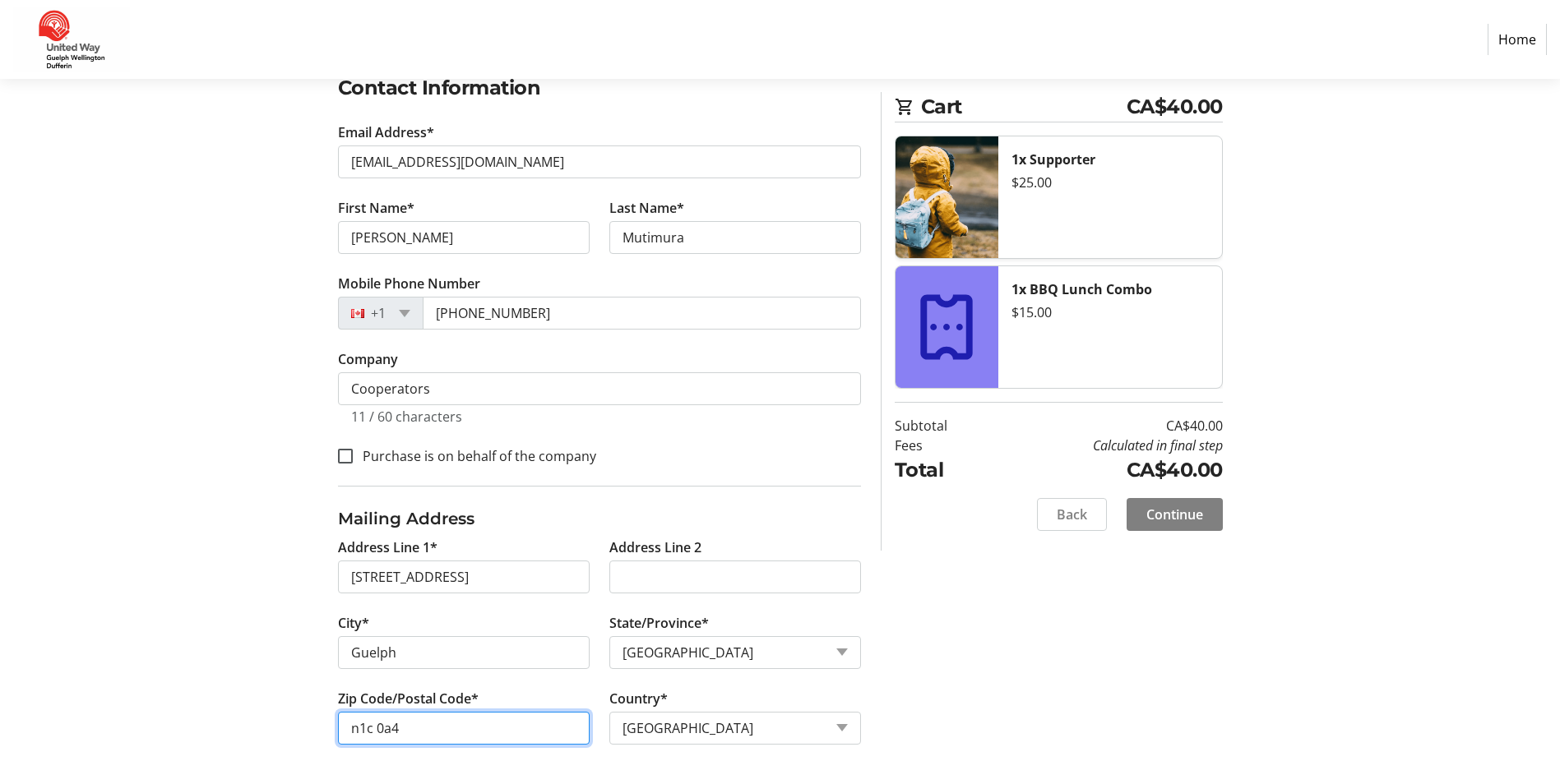
scroll to position [291, 0]
type input "n1c 0a4"
click at [948, 618] on div "Log In to Your Account (Optional) Or continue below to checkout as a guest. Log…" at bounding box center [781, 355] width 1086 height 860
click at [1178, 515] on span "Continue" at bounding box center [1175, 514] width 57 height 20
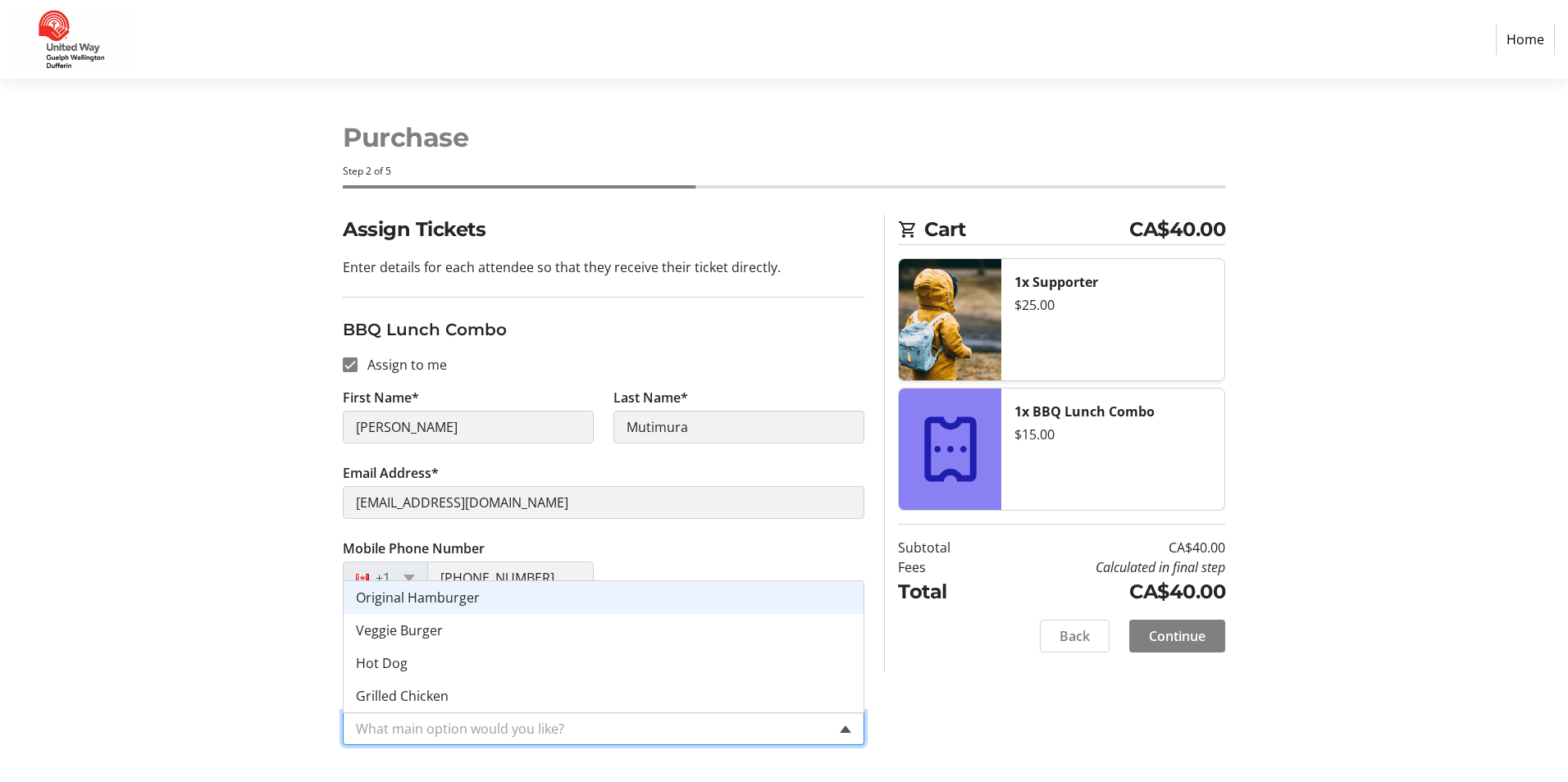
click at [844, 730] on span at bounding box center [845, 729] width 12 height 7
click at [673, 594] on div "Original Hamburger" at bounding box center [603, 597] width 520 height 33
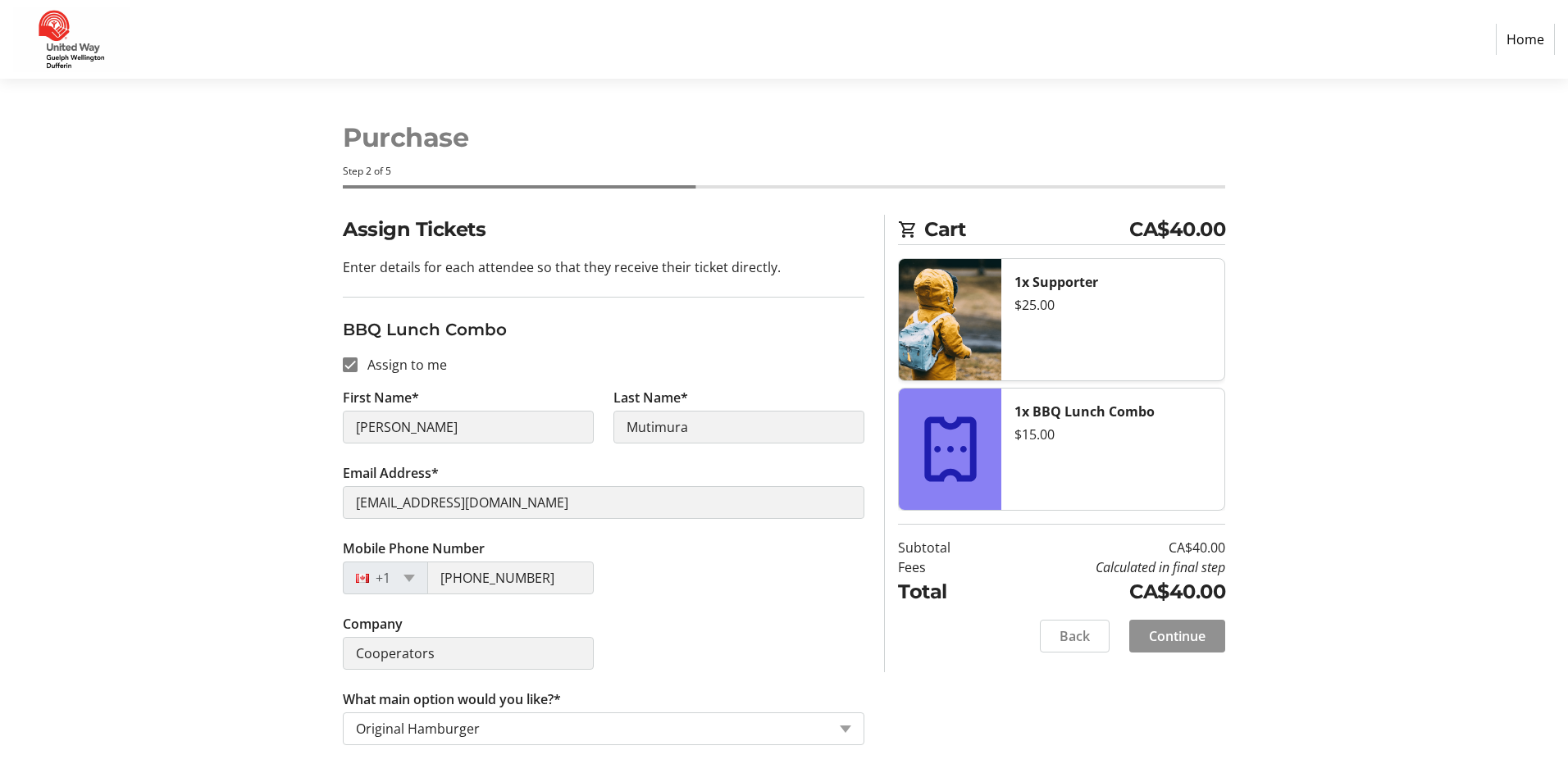
click at [1152, 634] on span "Continue" at bounding box center [1178, 636] width 57 height 19
